Goal: Task Accomplishment & Management: Manage account settings

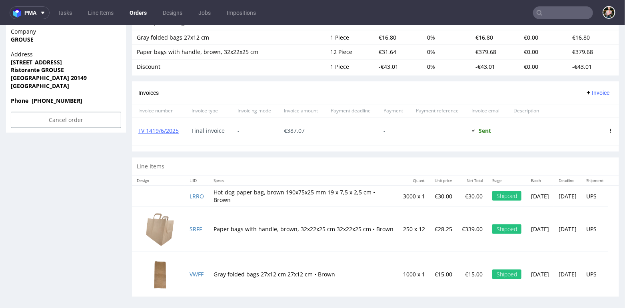
scroll to position [2, 0]
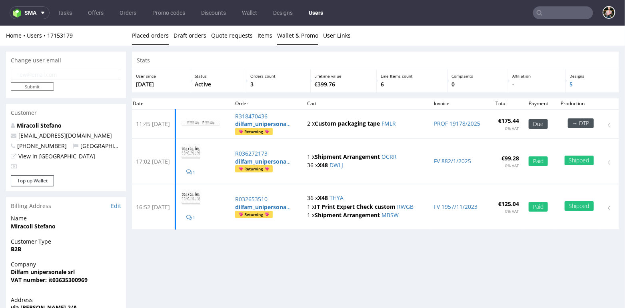
click at [297, 36] on link "Wallet & Promo" at bounding box center [297, 35] width 41 height 20
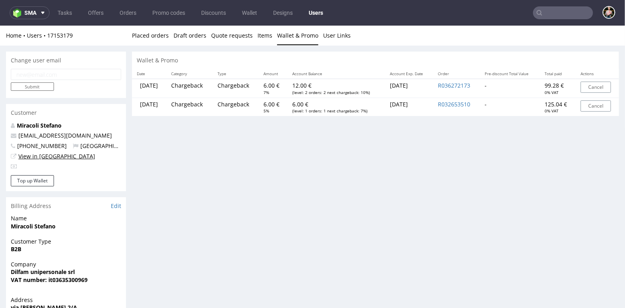
click at [40, 156] on link "View in [GEOGRAPHIC_DATA]" at bounding box center [56, 156] width 77 height 8
click at [40, 123] on link "Miracoli Stefano" at bounding box center [39, 125] width 45 height 8
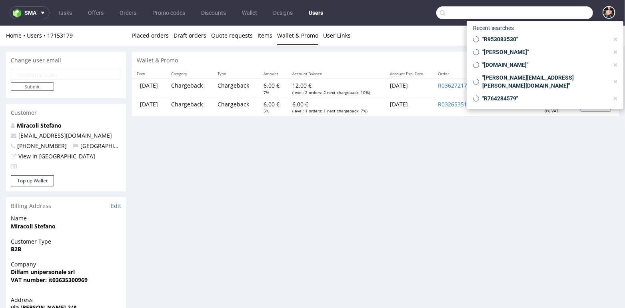
click at [550, 7] on input "text" at bounding box center [514, 12] width 157 height 13
paste input "stefanomiracoli@dilucamilano.it"
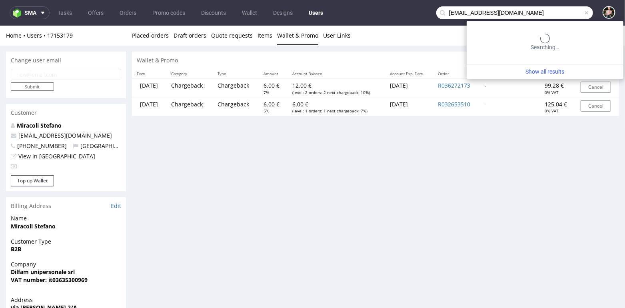
type input "stefanomiracoli@dilucamilano.it"
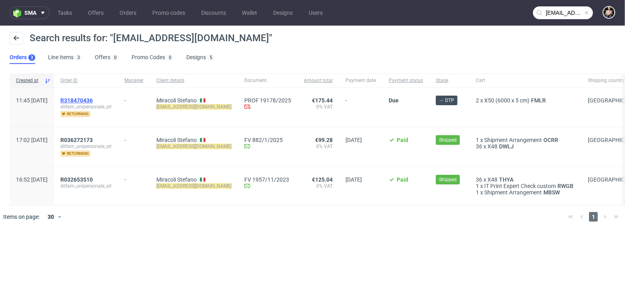
click at [93, 99] on span "R318470436" at bounding box center [76, 100] width 32 height 6
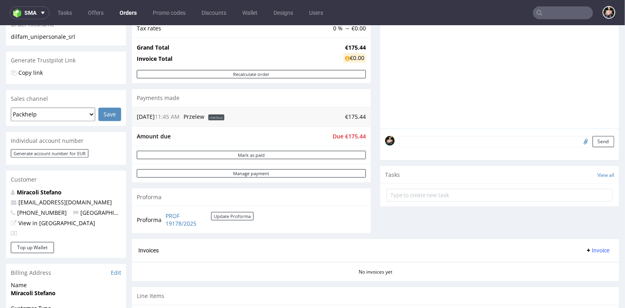
scroll to position [151, 0]
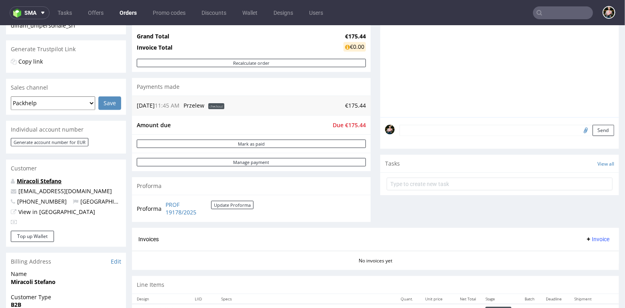
click at [33, 181] on link "Miracoli Stefano" at bounding box center [39, 181] width 45 height 8
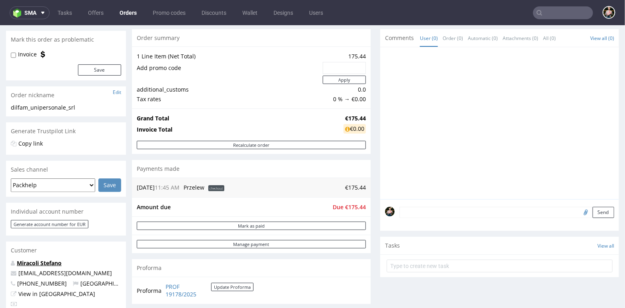
scroll to position [70, 0]
click at [175, 14] on link "Promo codes" at bounding box center [169, 12] width 42 height 13
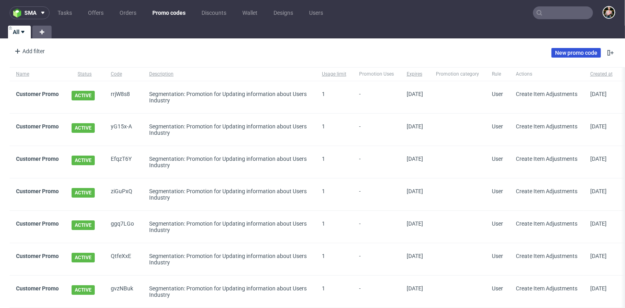
click at [566, 52] on link "New promo code" at bounding box center [577, 53] width 50 height 10
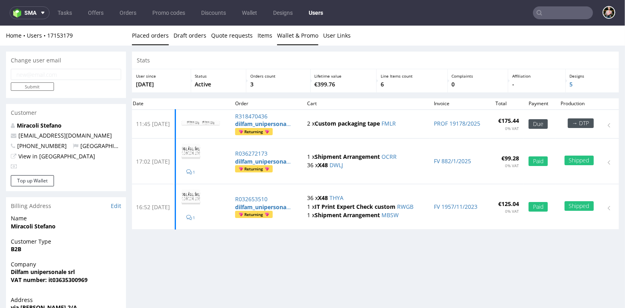
click at [292, 32] on link "Wallet & Promo" at bounding box center [297, 35] width 41 height 20
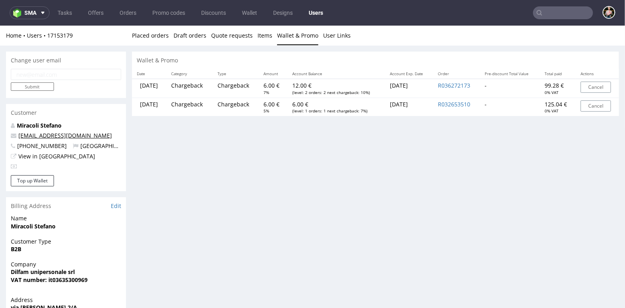
drag, startPoint x: 106, startPoint y: 134, endPoint x: 63, endPoint y: 135, distance: 43.2
click at [63, 135] on p "stefanomiracoli@dilucamilano.it" at bounding box center [66, 135] width 110 height 8
copy link "dilucamilano.it"
click at [36, 125] on link "Miracoli Stefano" at bounding box center [39, 125] width 45 height 8
click at [156, 41] on link "Placed orders" at bounding box center [150, 35] width 37 height 20
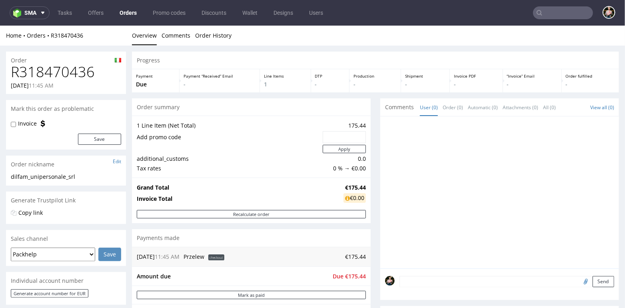
click at [338, 138] on input "text" at bounding box center [344, 136] width 32 height 11
paste input "237fde76"
type input "237fde76"
click at [347, 149] on button "Apply" at bounding box center [344, 148] width 43 height 8
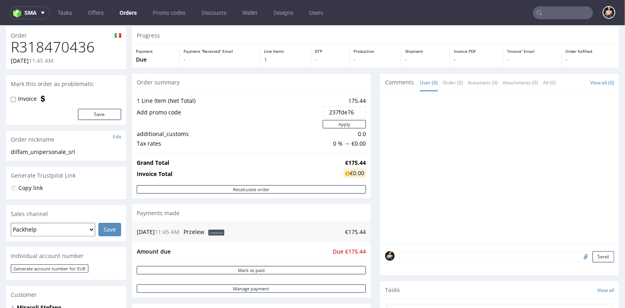
scroll to position [27, 0]
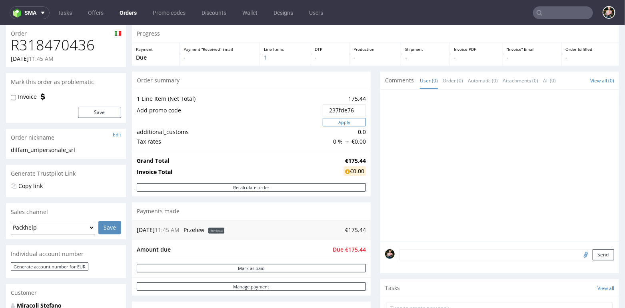
click at [344, 122] on button "Apply" at bounding box center [344, 122] width 43 height 8
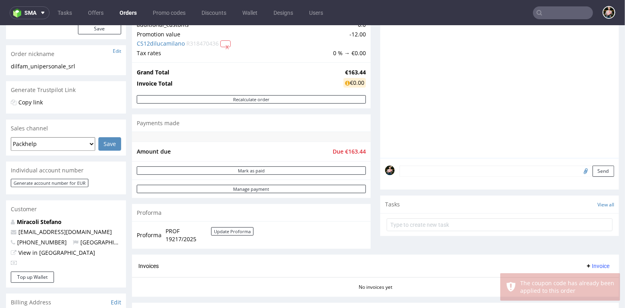
scroll to position [98, 0]
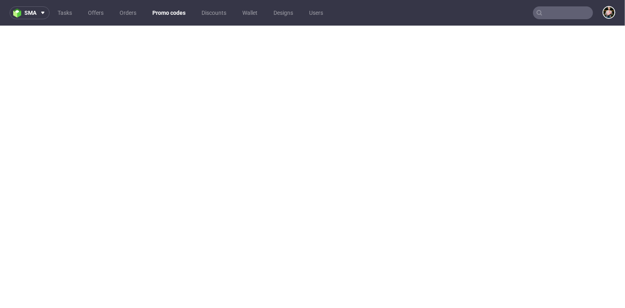
scroll to position [2, 0]
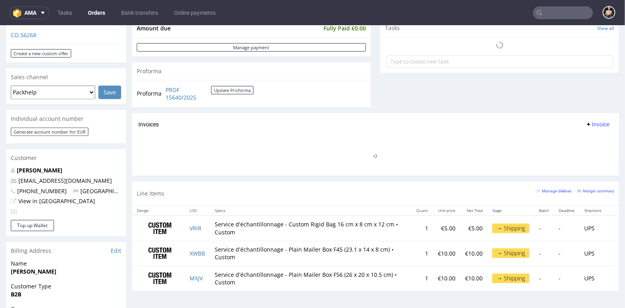
scroll to position [290, 0]
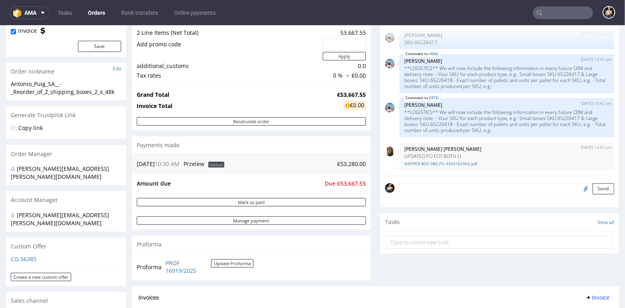
scroll to position [122, 0]
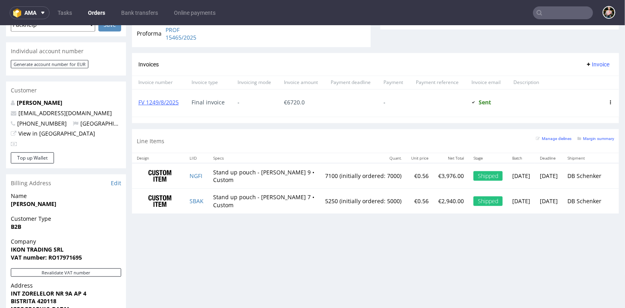
scroll to position [377, 0]
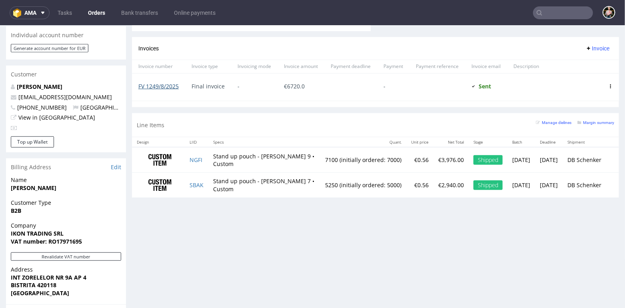
click at [156, 84] on link "FV 1249/8/2025" at bounding box center [158, 86] width 40 height 8
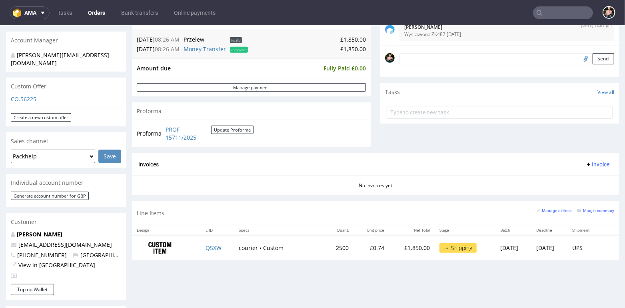
scroll to position [231, 0]
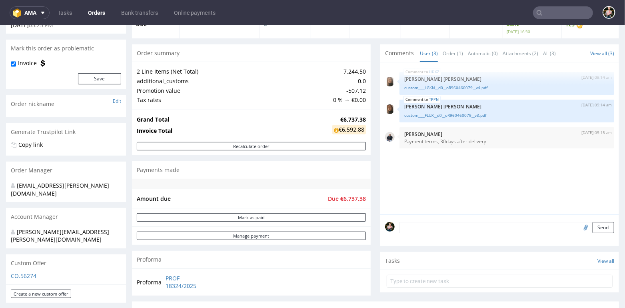
scroll to position [42, 0]
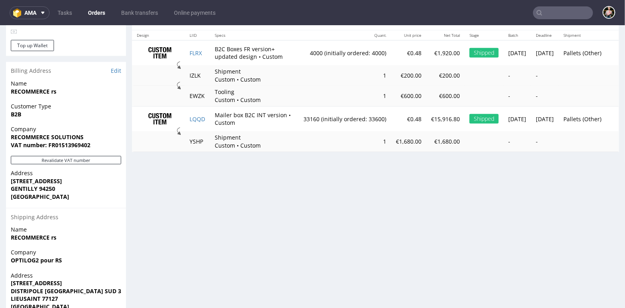
scroll to position [472, 0]
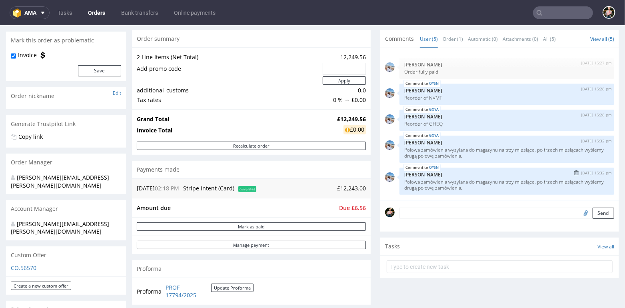
scroll to position [58, 0]
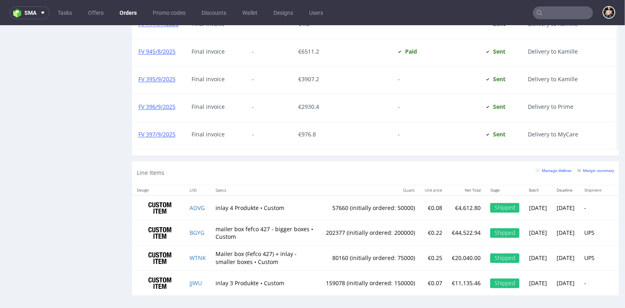
scroll to position [908, 0]
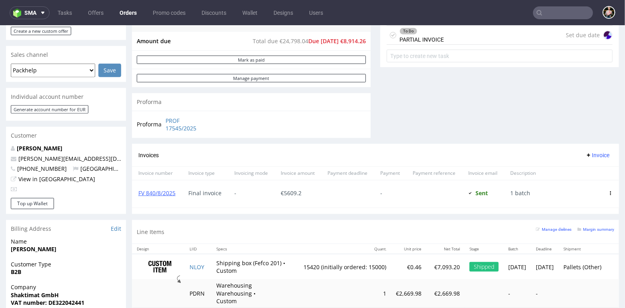
scroll to position [324, 0]
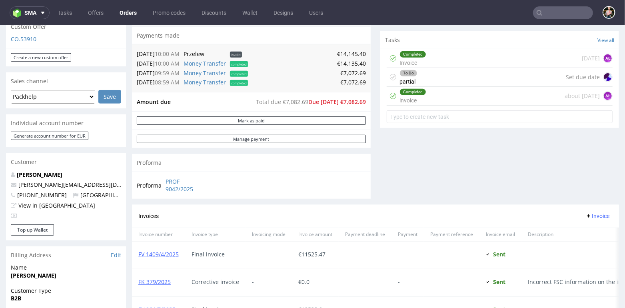
scroll to position [408, 0]
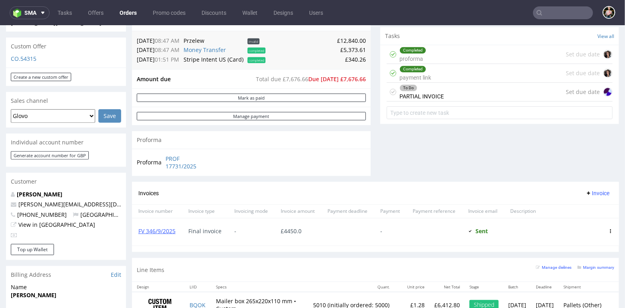
scroll to position [278, 0]
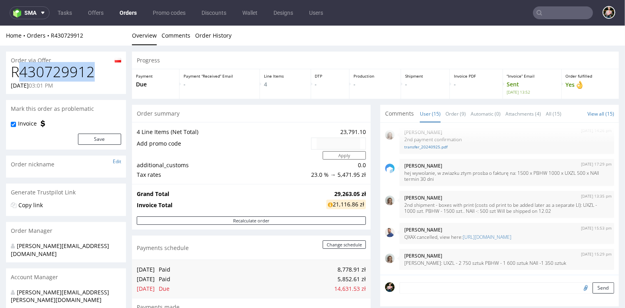
drag, startPoint x: 97, startPoint y: 74, endPoint x: 15, endPoint y: 73, distance: 82.4
click at [15, 73] on h1 "R430729912" at bounding box center [66, 72] width 110 height 16
copy h1 "R430729912"
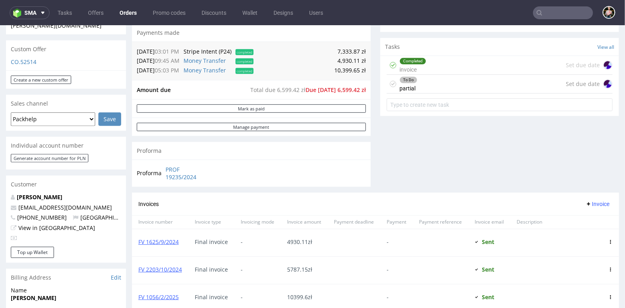
scroll to position [290, 0]
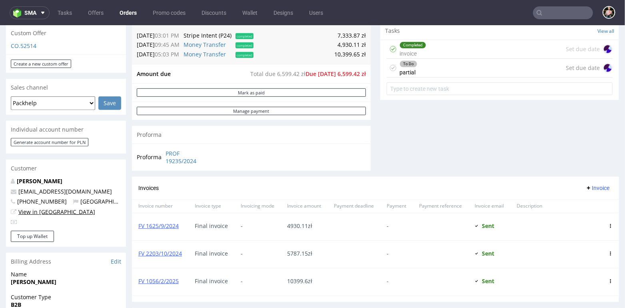
click at [38, 208] on link "View in [GEOGRAPHIC_DATA]" at bounding box center [56, 212] width 77 height 8
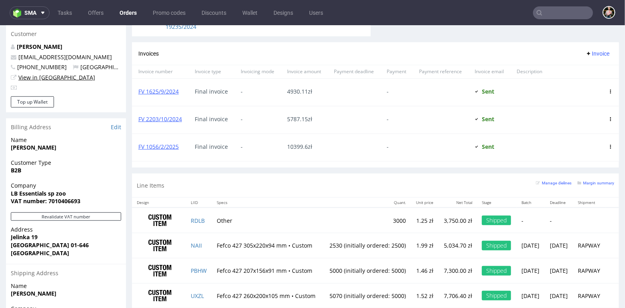
scroll to position [402, 0]
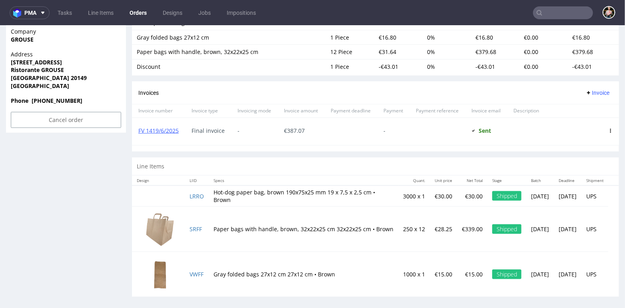
scroll to position [2, 0]
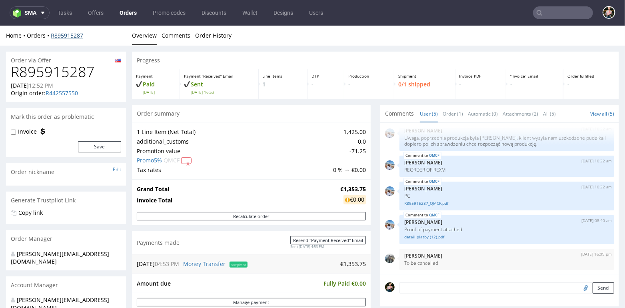
click at [64, 34] on link "R895915287" at bounding box center [67, 35] width 32 height 8
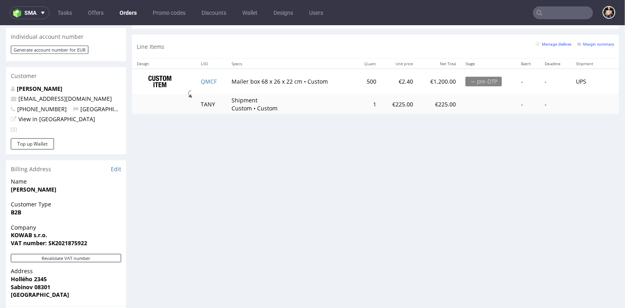
scroll to position [530, 0]
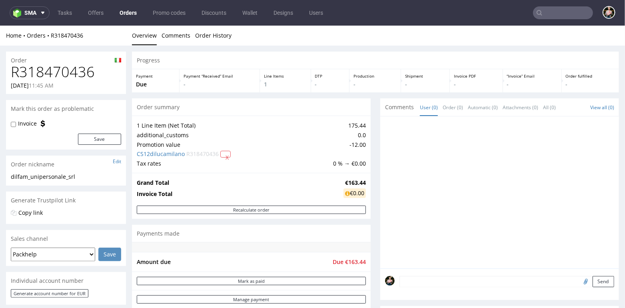
scroll to position [98, 0]
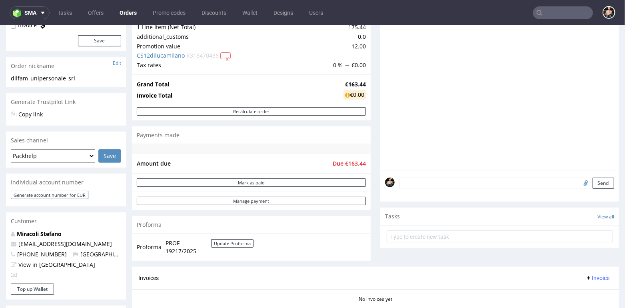
drag, startPoint x: 0, startPoint y: 0, endPoint x: 546, endPoint y: 12, distance: 545.8
click at [546, 12] on input "text" at bounding box center [563, 12] width 60 height 13
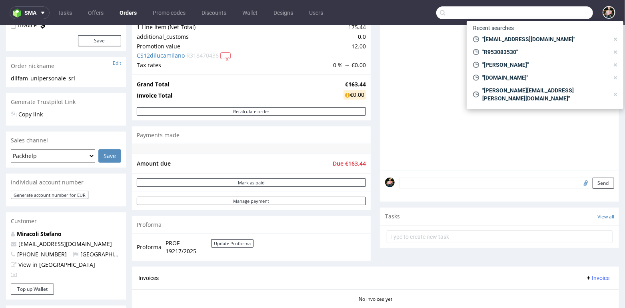
paste input "R577571751"
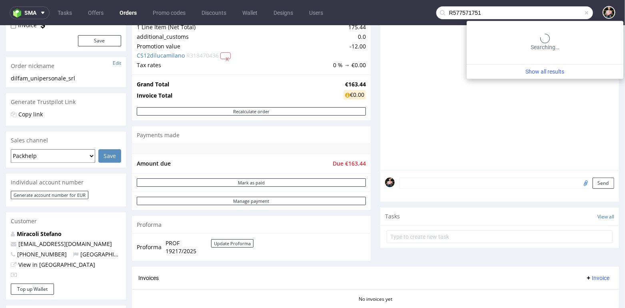
type input "R577571751"
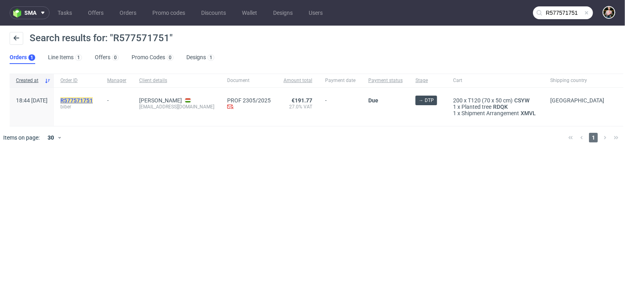
click at [93, 100] on mark "R577571751" at bounding box center [76, 100] width 32 height 6
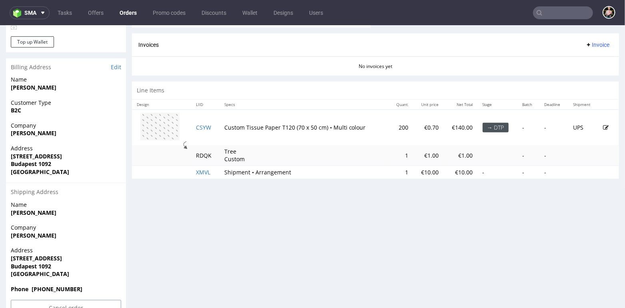
scroll to position [368, 0]
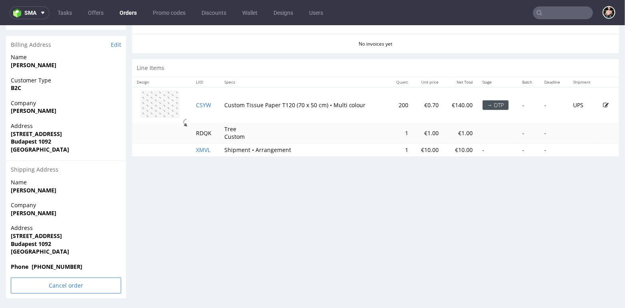
click at [64, 286] on input "Cancel order" at bounding box center [66, 285] width 110 height 16
click at [53, 262] on link "Yes" at bounding box center [53, 264] width 23 height 12
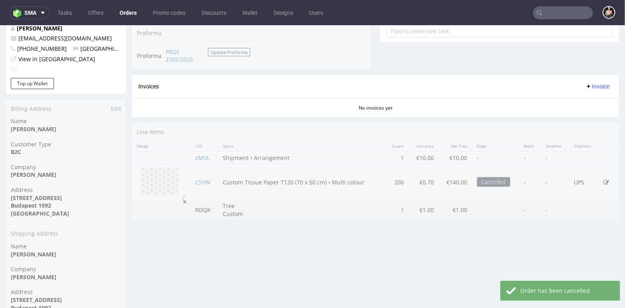
scroll to position [0, 0]
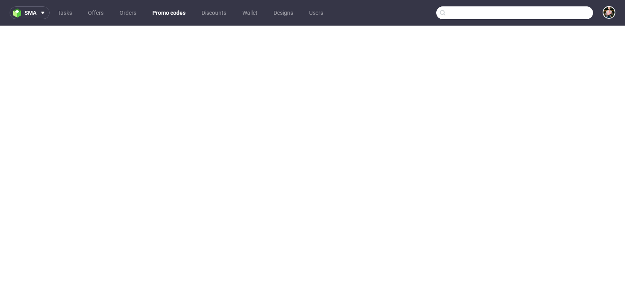
click at [558, 15] on input "text" at bounding box center [514, 12] width 157 height 13
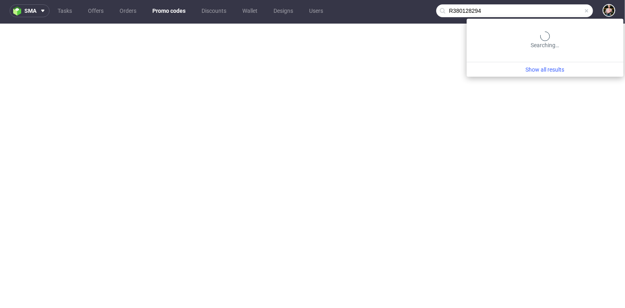
type input "R380128294"
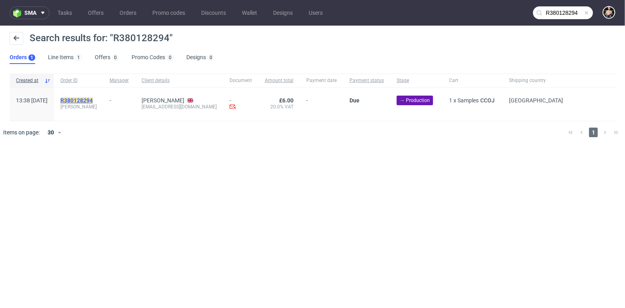
click at [93, 99] on mark "R380128294" at bounding box center [76, 100] width 32 height 6
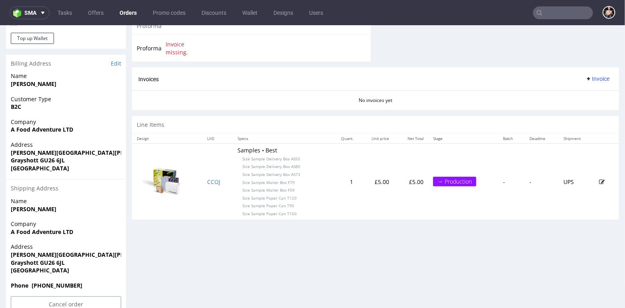
scroll to position [368, 0]
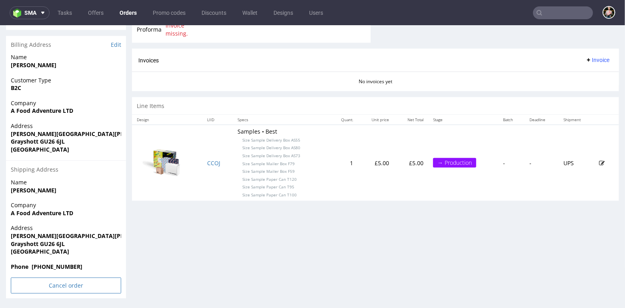
click at [62, 287] on input "Cancel order" at bounding box center [66, 285] width 110 height 16
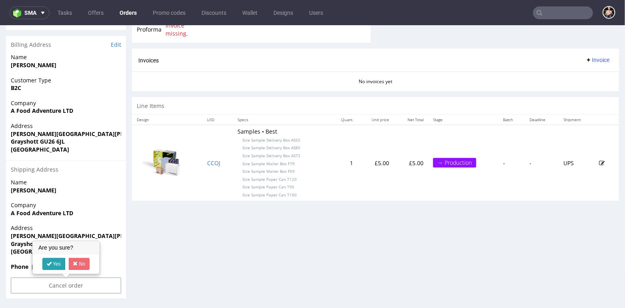
click at [57, 259] on link "Yes" at bounding box center [53, 264] width 23 height 12
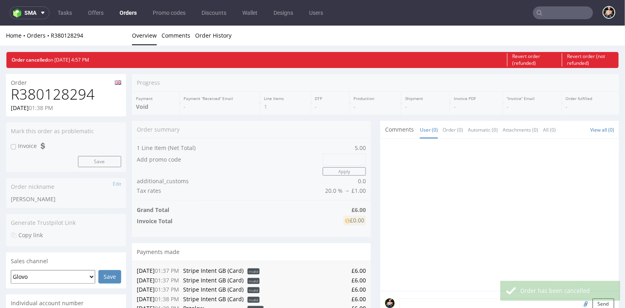
scroll to position [0, 0]
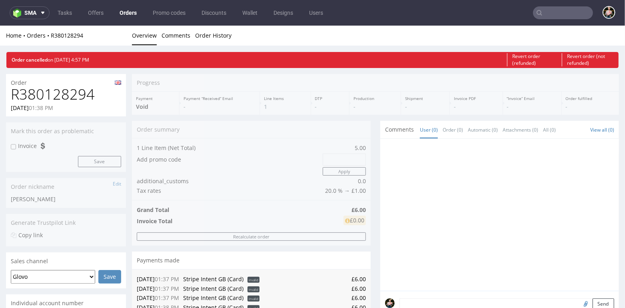
click at [547, 12] on input "text" at bounding box center [563, 12] width 60 height 13
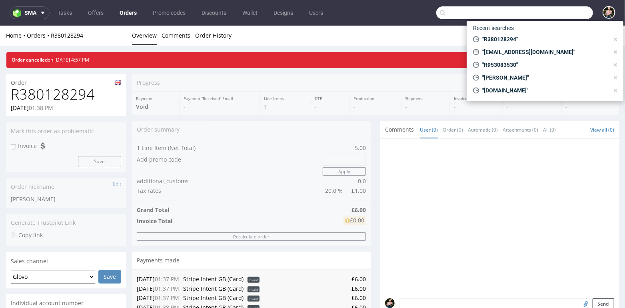
paste input "R157888796"
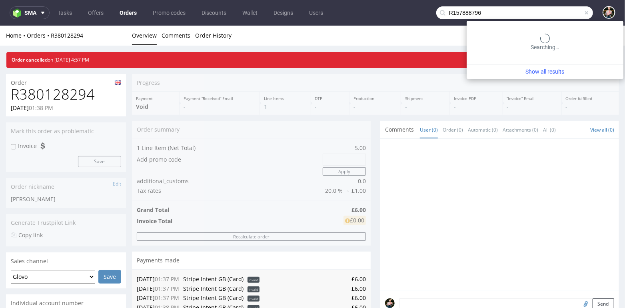
type input "R157888796"
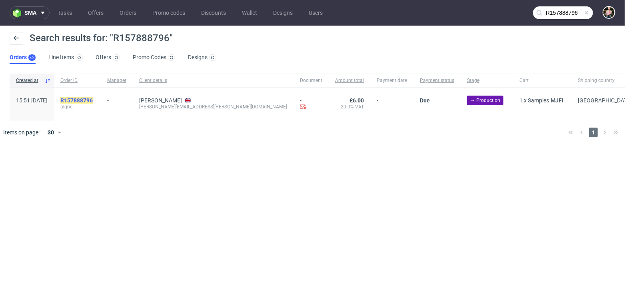
click at [90, 101] on mark "R157888796" at bounding box center [76, 100] width 32 height 6
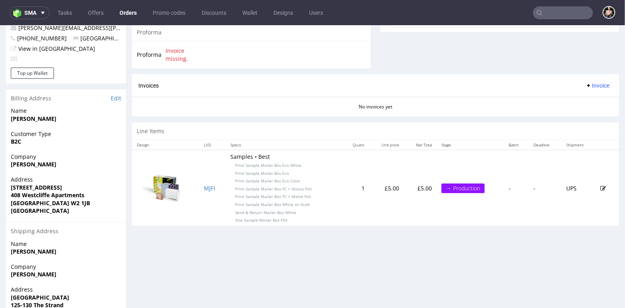
scroll to position [384, 0]
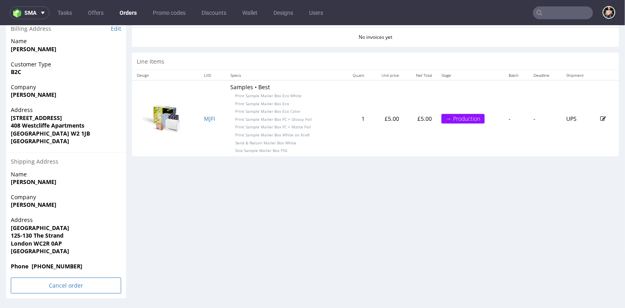
click at [50, 286] on input "Cancel order" at bounding box center [66, 285] width 110 height 16
click at [48, 262] on icon at bounding box center [49, 263] width 5 height 6
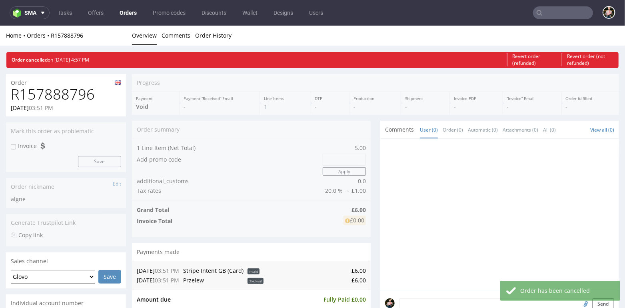
scroll to position [0, 0]
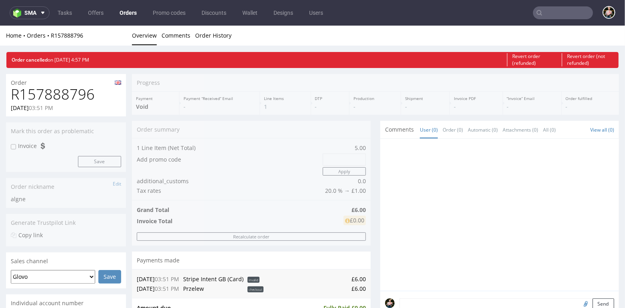
click at [550, 14] on input "text" at bounding box center [563, 12] width 60 height 13
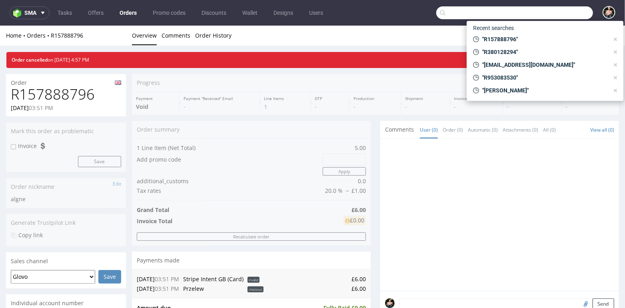
paste input "R499661036"
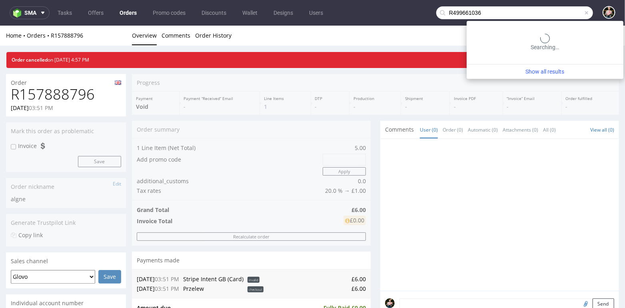
type input "R499661036"
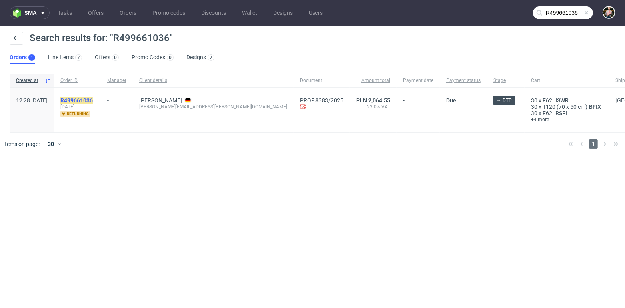
click at [93, 102] on mark "R499661036" at bounding box center [76, 100] width 32 height 6
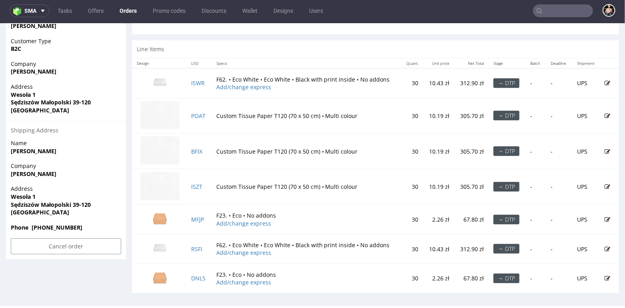
scroll to position [385, 0]
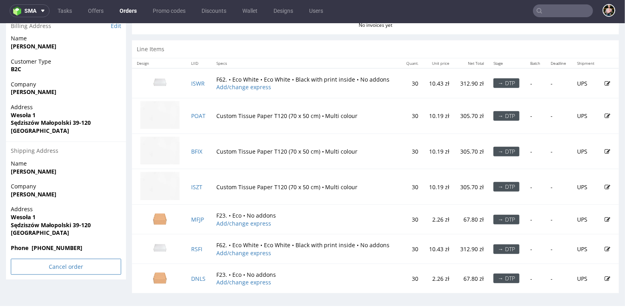
click at [50, 268] on input "Cancel order" at bounding box center [66, 266] width 110 height 16
click at [53, 246] on link "Yes" at bounding box center [53, 245] width 23 height 12
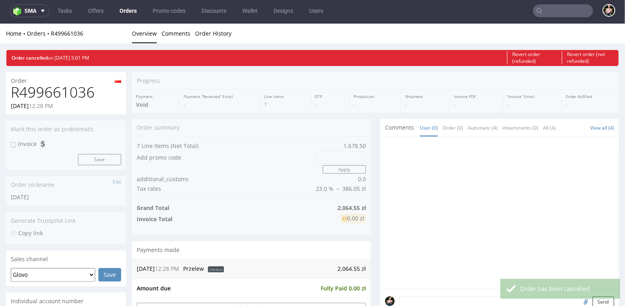
scroll to position [0, 0]
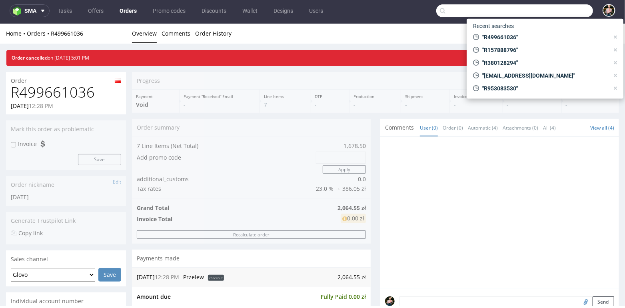
click at [549, 9] on input "text" at bounding box center [514, 10] width 157 height 13
paste input "R202219065"
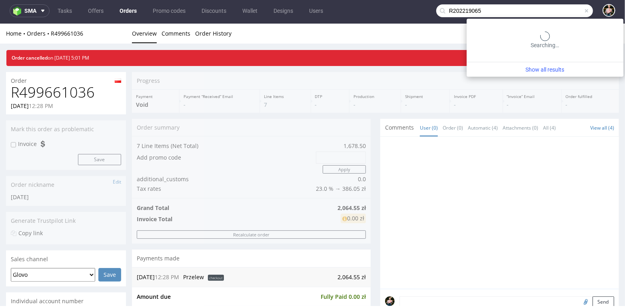
type input "R202219065"
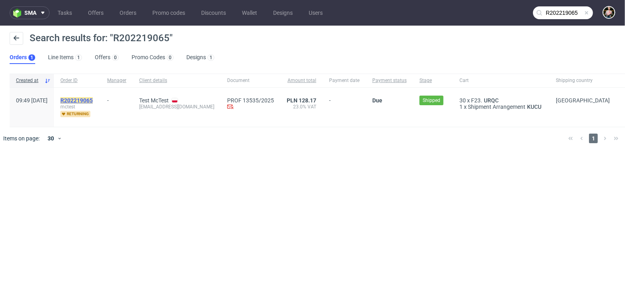
click at [93, 98] on mark "R202219065" at bounding box center [76, 100] width 32 height 6
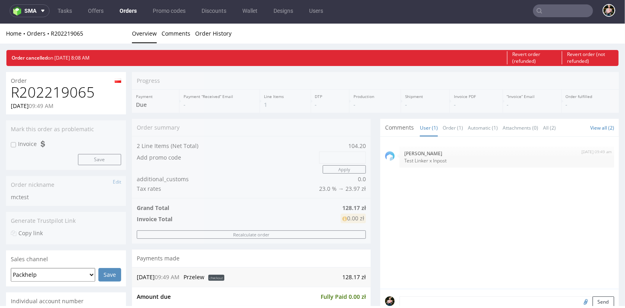
click at [543, 13] on input "text" at bounding box center [563, 10] width 60 height 13
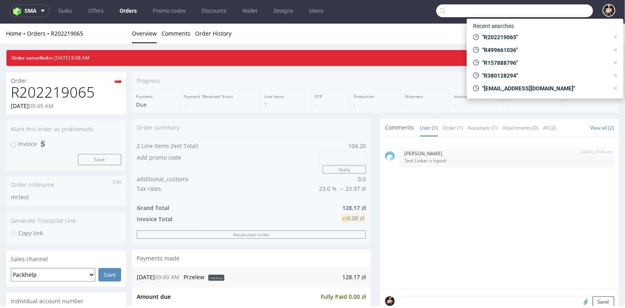
click at [543, 13] on input "text" at bounding box center [514, 10] width 157 height 13
paste input "R841168906"
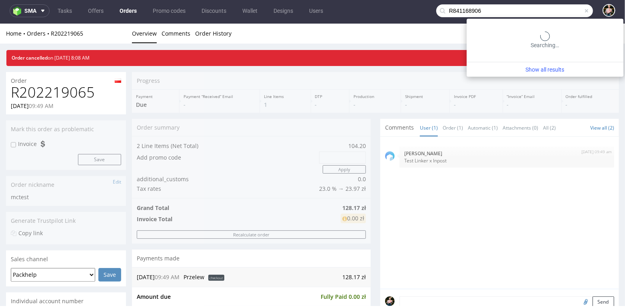
type input "R841168906"
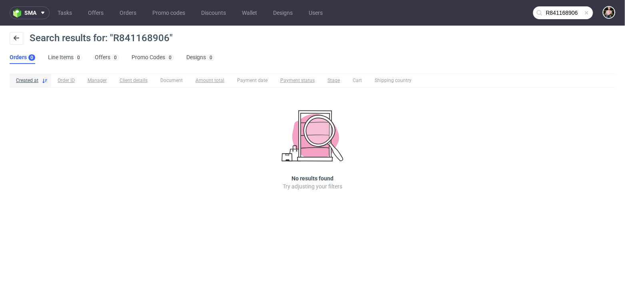
click at [567, 12] on input "R841168906" at bounding box center [563, 12] width 60 height 13
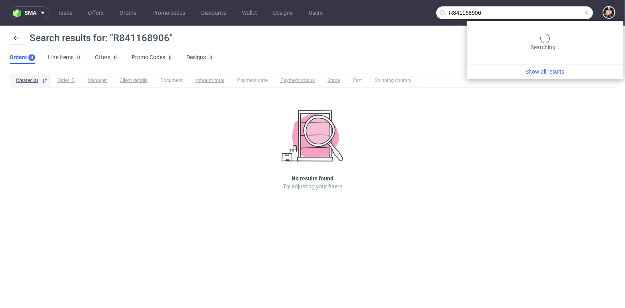
click at [560, 12] on input "R841168906" at bounding box center [514, 12] width 157 height 13
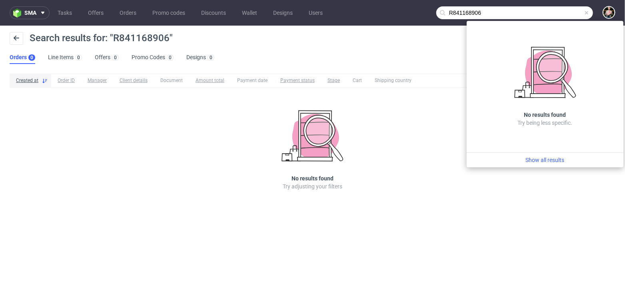
drag, startPoint x: 487, startPoint y: 13, endPoint x: 439, endPoint y: 13, distance: 48.0
click at [439, 13] on input "R841168906" at bounding box center [514, 12] width 157 height 13
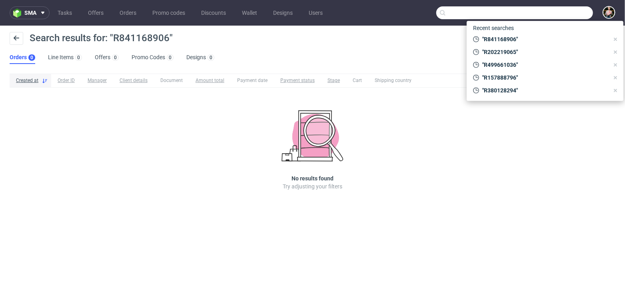
paste input "R205572321"
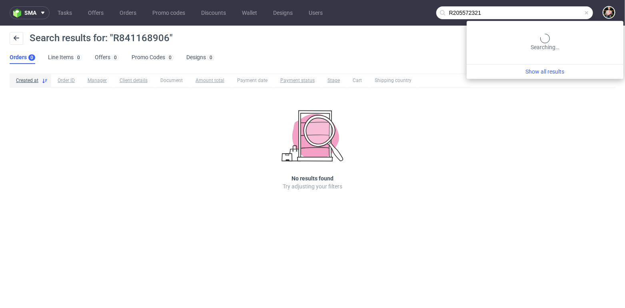
type input "R205572321"
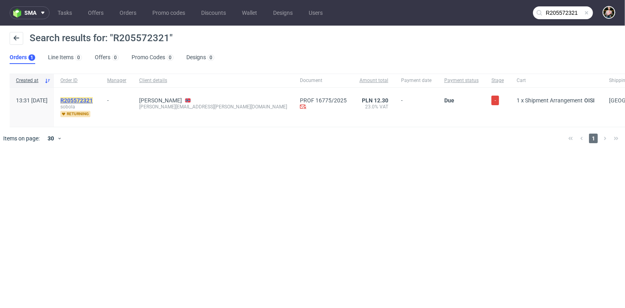
click at [93, 100] on mark "R205572321" at bounding box center [76, 100] width 32 height 6
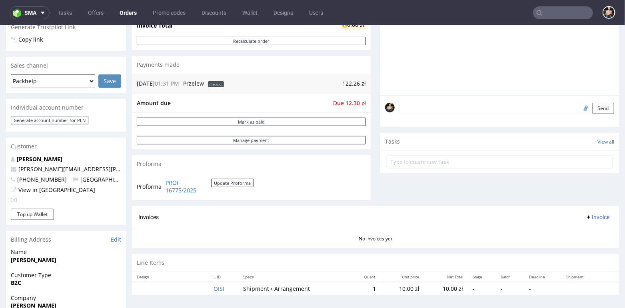
scroll to position [368, 0]
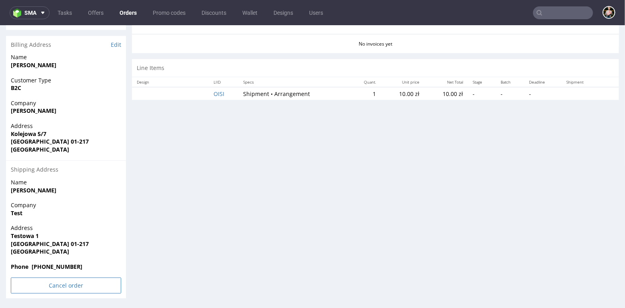
click at [62, 285] on input "Cancel order" at bounding box center [66, 285] width 110 height 16
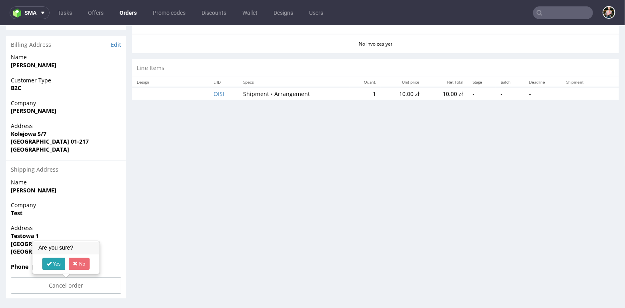
click at [52, 262] on link "Yes" at bounding box center [53, 264] width 23 height 12
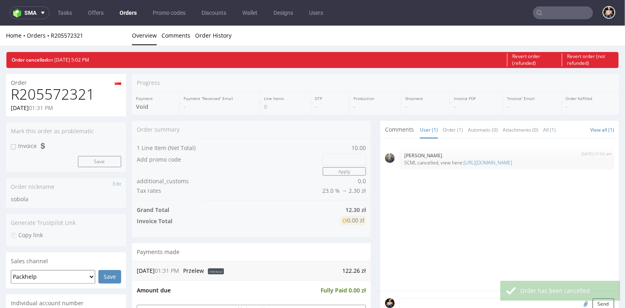
scroll to position [0, 0]
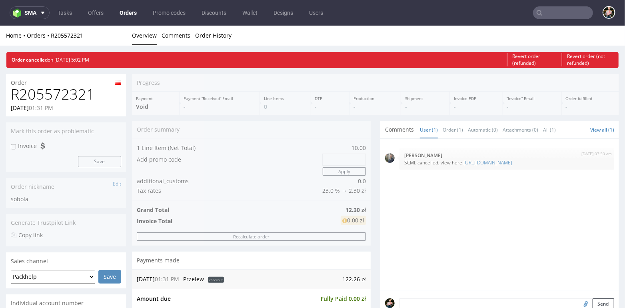
click at [544, 12] on input "text" at bounding box center [563, 12] width 60 height 13
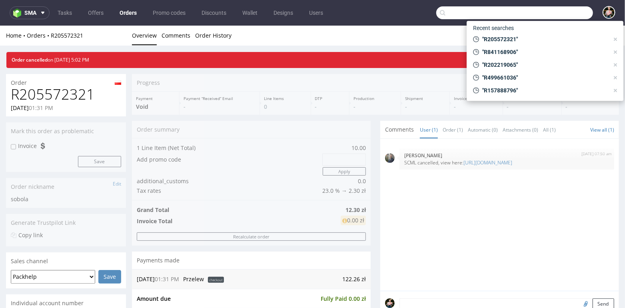
click at [544, 12] on input "text" at bounding box center [514, 12] width 157 height 13
paste input "R323952905"
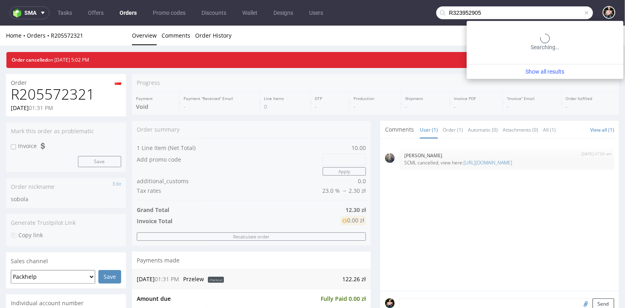
type input "R323952905"
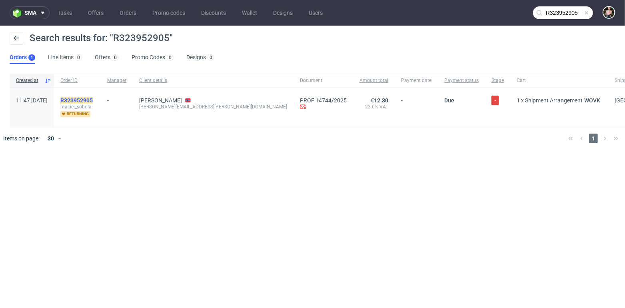
click at [93, 99] on mark "R323952905" at bounding box center [76, 100] width 32 height 6
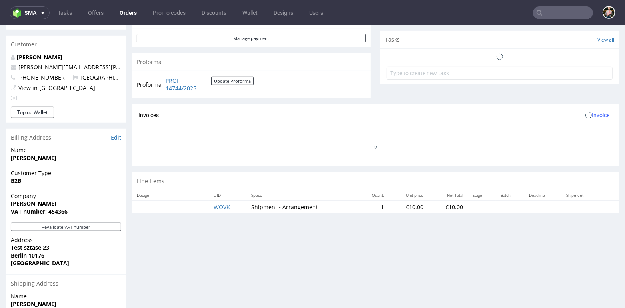
scroll to position [397, 0]
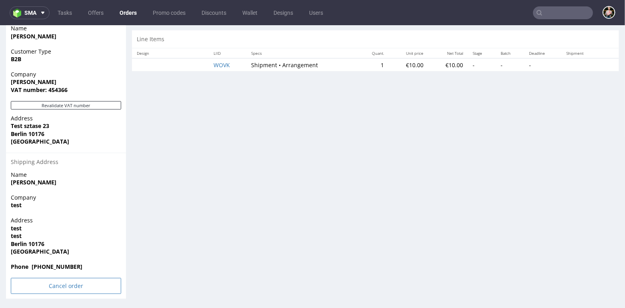
click at [60, 284] on input "Cancel order" at bounding box center [66, 286] width 110 height 16
click at [52, 262] on link "Yes" at bounding box center [53, 264] width 23 height 12
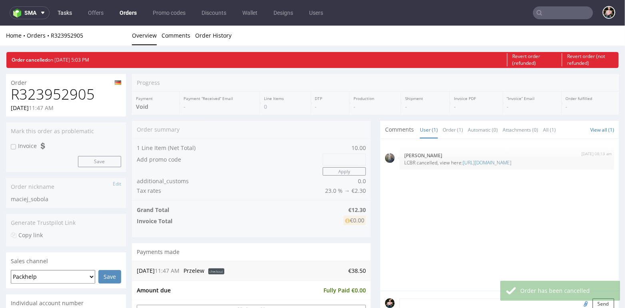
scroll to position [0, 0]
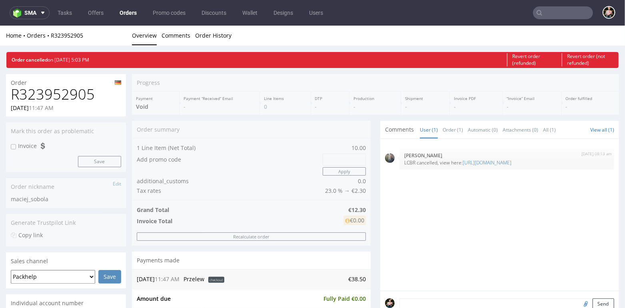
click at [551, 12] on input "text" at bounding box center [563, 12] width 60 height 13
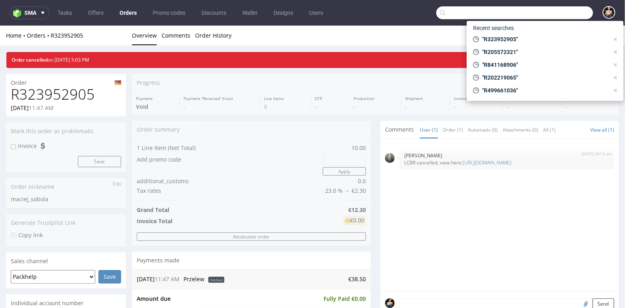
paste input "R202219065"
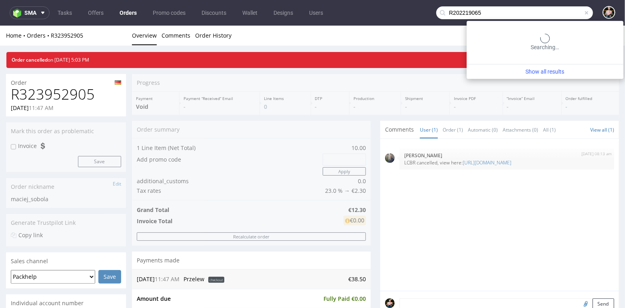
type input "R202219065"
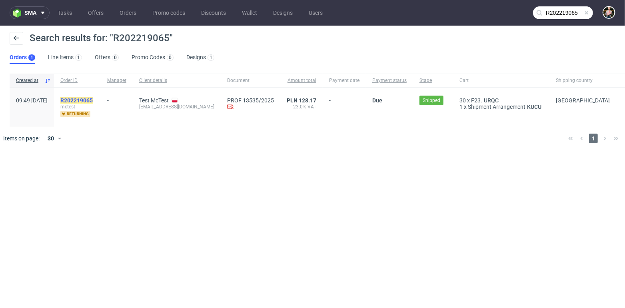
click at [93, 99] on mark "R202219065" at bounding box center [76, 100] width 32 height 6
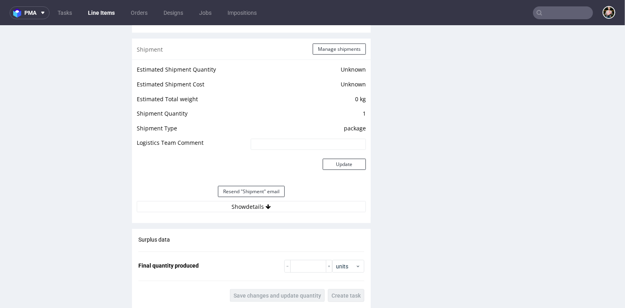
scroll to position [662, 0]
click at [282, 206] on button "Show details" at bounding box center [251, 205] width 229 height 11
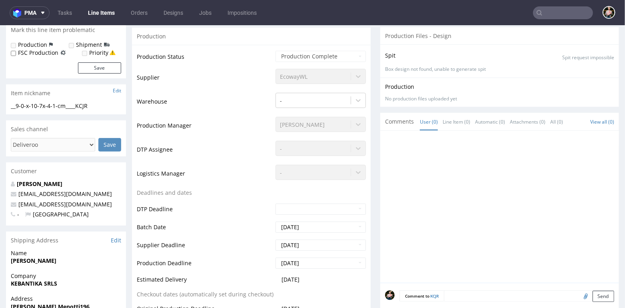
scroll to position [0, 0]
